Goal: Complete application form: Complete application form

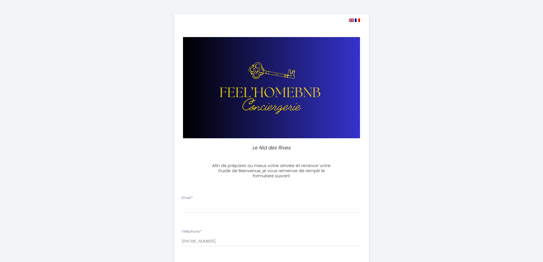
select select
click at [241, 203] on input "Email *" at bounding box center [272, 208] width 180 height 10
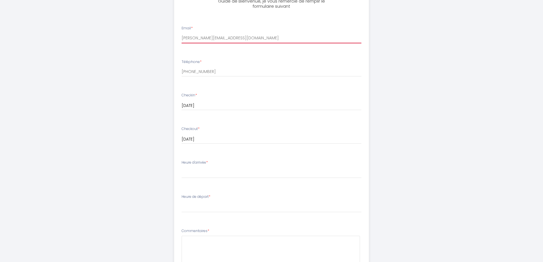
scroll to position [171, 0]
type input "[PERSON_NAME][EMAIL_ADDRESS][DOMAIN_NAME]"
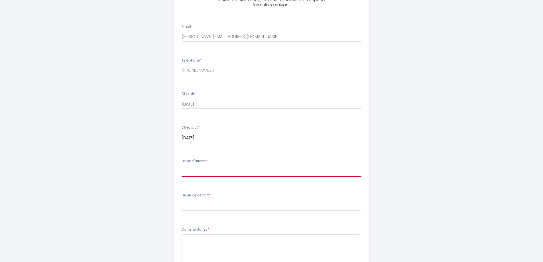
click at [246, 168] on select "14:00 14:30 15:00 15:30 16:00 16:30 17:00 17:30 18:00 18:30 19:00 19:30 20:00 2…" at bounding box center [272, 171] width 180 height 11
click at [249, 173] on select "14:00 14:30 15:00 15:30 16:00 16:30 17:00 17:30 18:00 18:30 19:00 19:30 20:00 2…" at bounding box center [272, 171] width 180 height 11
select select "19:30"
click at [182, 166] on select "14:00 14:30 15:00 15:30 16:00 16:30 17:00 17:30 18:00 18:30 19:00 19:30 20:00 2…" at bounding box center [272, 171] width 180 height 11
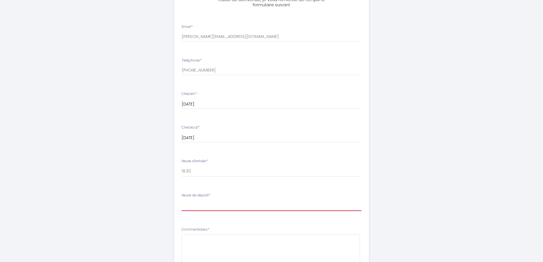
click at [210, 207] on select "00:00 00:30 01:00 01:30 02:00 02:30 03:00 03:30 04:00 04:30 05:00 05:30 06:00 0…" at bounding box center [272, 205] width 180 height 11
select select "11:00"
click at [182, 200] on select "00:00 00:30 01:00 01:30 02:00 02:30 03:00 03:30 04:00 04:30 05:00 05:30 06:00 0…" at bounding box center [272, 205] width 180 height 11
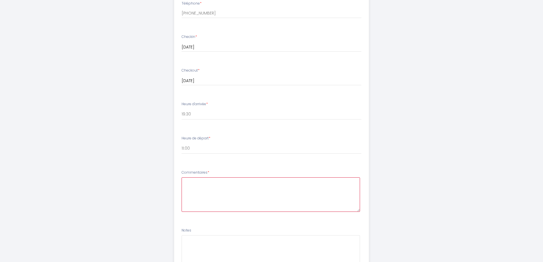
click at [238, 184] on textarea at bounding box center [271, 194] width 179 height 35
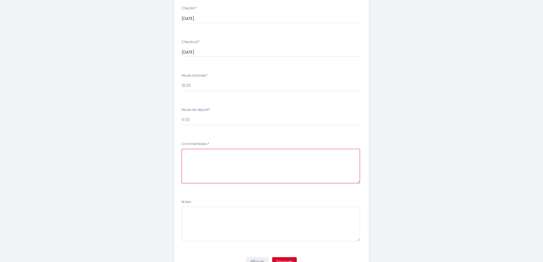
scroll to position [284, 0]
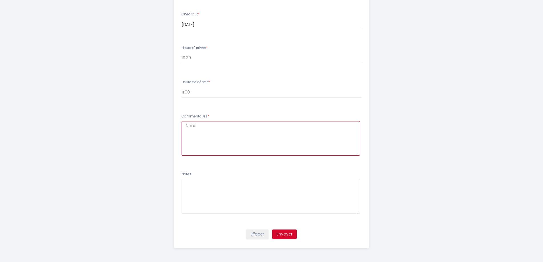
drag, startPoint x: 248, startPoint y: 139, endPoint x: 127, endPoint y: 128, distance: 121.1
type textarea "Le lit principal ainsi que le canapé lit seront utilisés."
click at [281, 235] on button "Envoyer" at bounding box center [284, 235] width 25 height 10
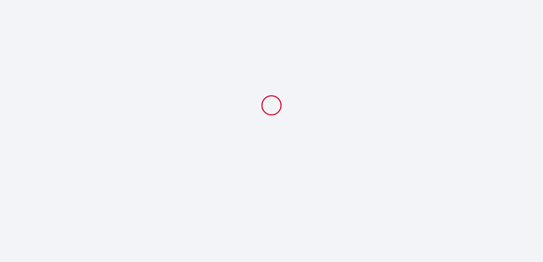
scroll to position [0, 0]
select select "19:30"
select select "11:00"
